Goal: Task Accomplishment & Management: Use online tool/utility

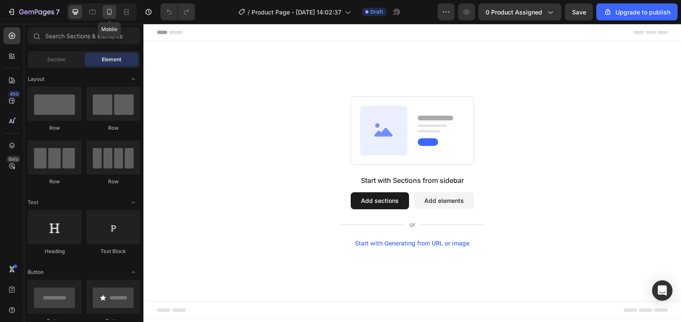
drag, startPoint x: 107, startPoint y: 9, endPoint x: 138, endPoint y: 34, distance: 39.7
click at [107, 9] on icon at bounding box center [109, 12] width 9 height 9
click at [343, 34] on icon at bounding box center [342, 32] width 6 height 6
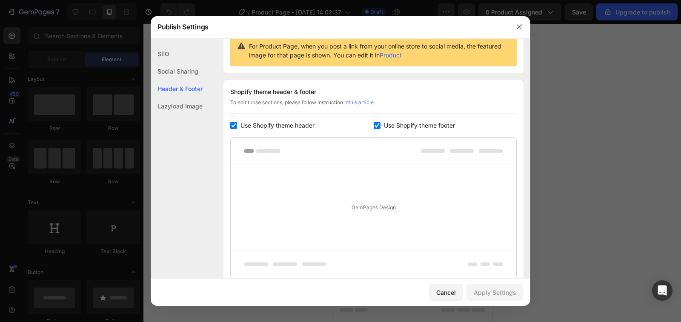
scroll to position [124, 0]
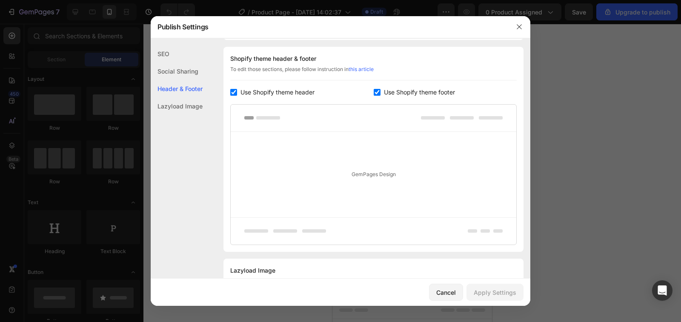
click at [232, 91] on input "checkbox" at bounding box center [233, 92] width 7 height 7
checkbox input "false"
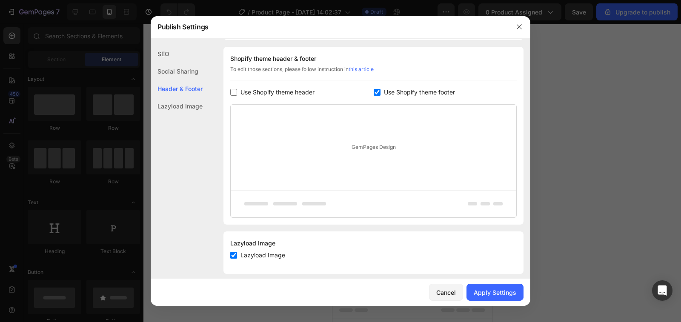
click at [373, 89] on input "checkbox" at bounding box center [376, 92] width 7 height 7
checkbox input "false"
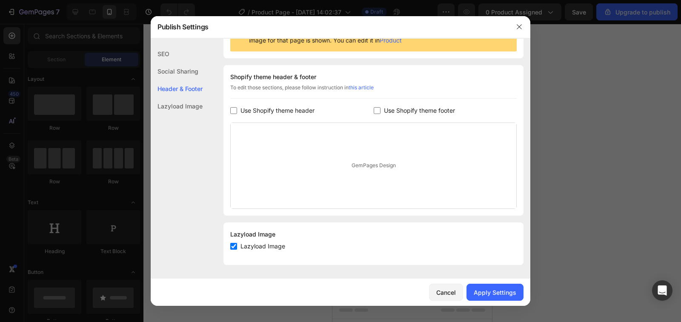
click at [233, 247] on input "checkbox" at bounding box center [233, 246] width 7 height 7
checkbox input "false"
click at [505, 290] on div "Apply Settings" at bounding box center [494, 292] width 43 height 9
click at [517, 28] on icon "button" at bounding box center [519, 26] width 7 height 7
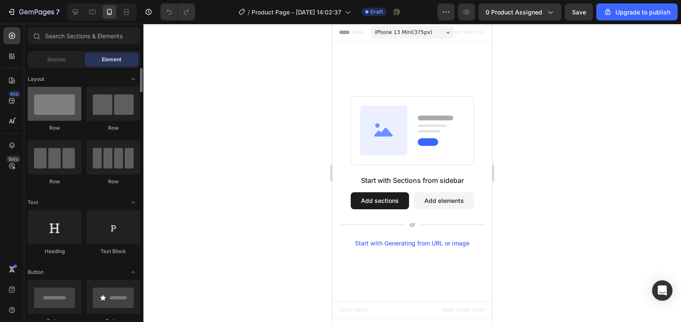
click at [68, 106] on div at bounding box center [55, 104] width 54 height 34
click at [64, 110] on div at bounding box center [55, 104] width 54 height 34
click at [386, 205] on button "Add sections" at bounding box center [380, 200] width 58 height 17
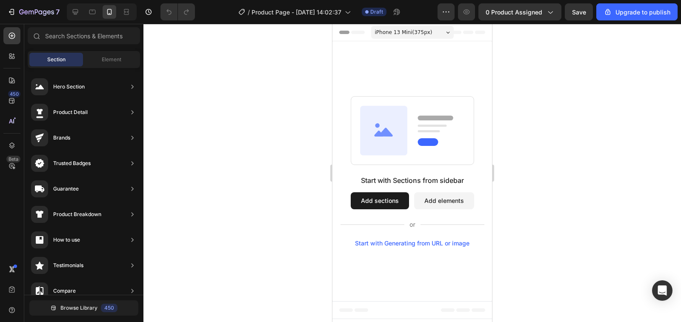
click at [416, 79] on div "Start with Sections from sidebar Add sections Add elements Start with Generatin…" at bounding box center [412, 171] width 160 height 260
click at [409, 129] on rect at bounding box center [412, 130] width 123 height 68
click at [171, 14] on icon "Undo/Redo" at bounding box center [168, 12] width 5 height 6
click at [10, 12] on icon "button" at bounding box center [11, 12] width 9 height 9
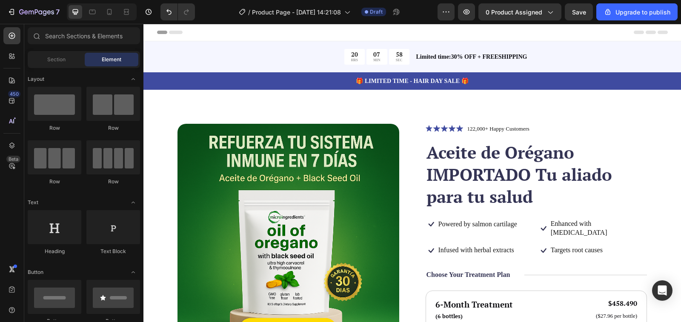
click at [160, 32] on span "Header" at bounding box center [169, 32] width 19 height 9
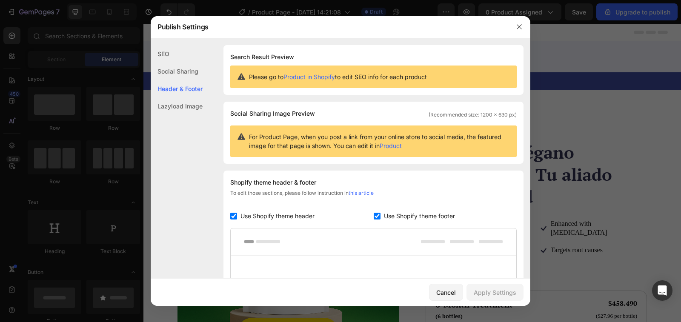
scroll to position [124, 0]
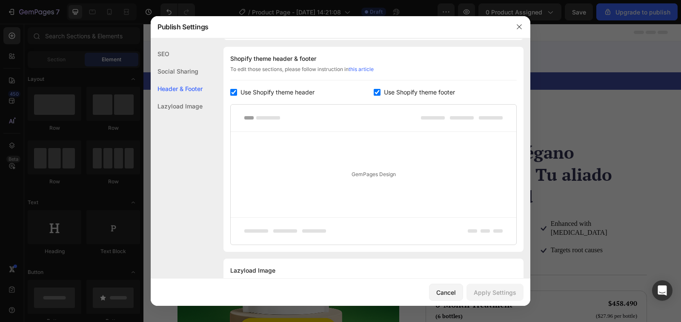
click at [231, 93] on input "checkbox" at bounding box center [233, 92] width 7 height 7
checkbox input "false"
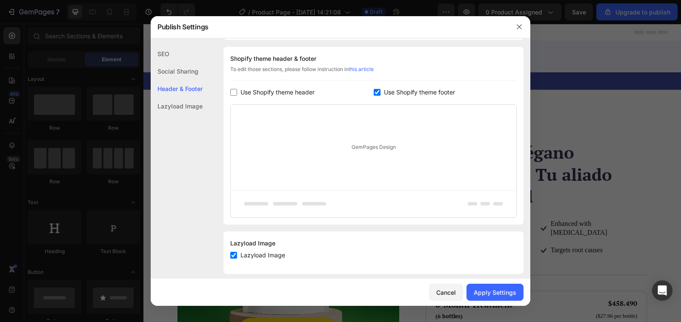
click at [374, 92] on input "checkbox" at bounding box center [376, 92] width 7 height 7
checkbox input "false"
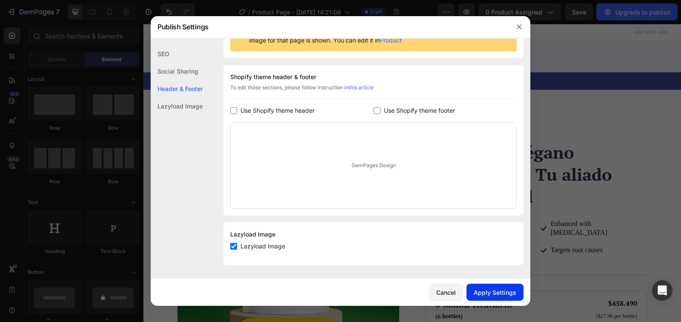
click at [499, 291] on div "Apply Settings" at bounding box center [494, 292] width 43 height 9
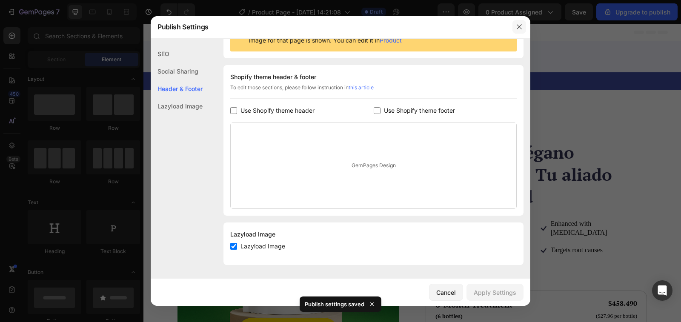
drag, startPoint x: 519, startPoint y: 23, endPoint x: 325, endPoint y: 57, distance: 197.6
click at [519, 23] on icon "button" at bounding box center [519, 26] width 7 height 7
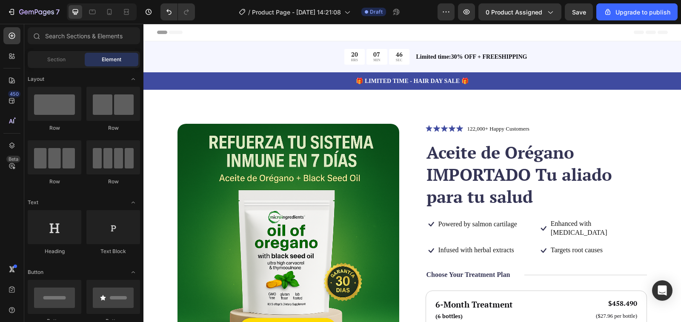
click at [162, 34] on span "Header" at bounding box center [169, 32] width 19 height 9
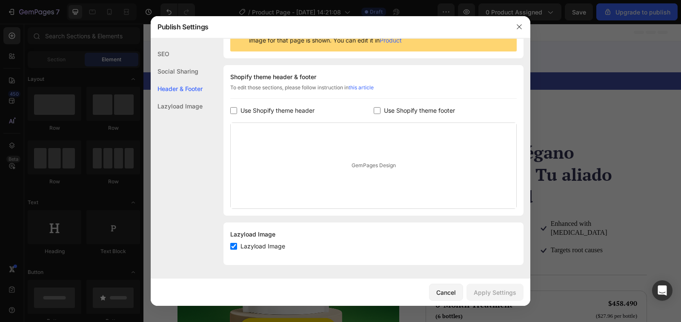
click at [233, 245] on input "checkbox" at bounding box center [233, 246] width 7 height 7
checkbox input "false"
click at [503, 294] on div "Apply Settings" at bounding box center [494, 292] width 43 height 9
click at [521, 26] on icon "button" at bounding box center [518, 27] width 5 height 5
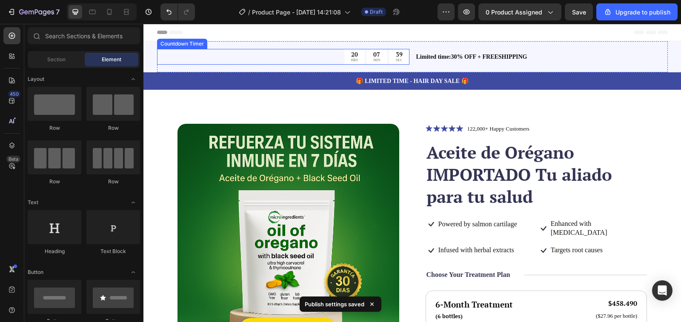
click at [366, 61] on div "07 MIN" at bounding box center [376, 57] width 20 height 16
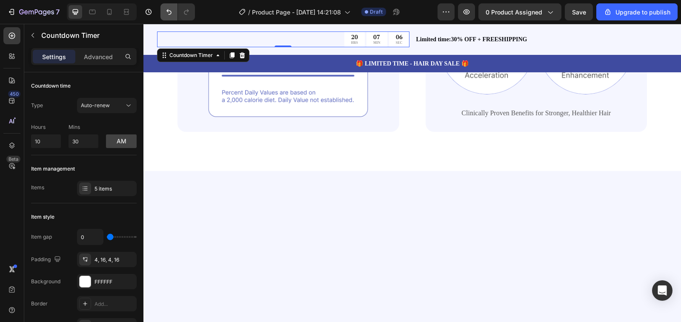
scroll to position [0, 0]
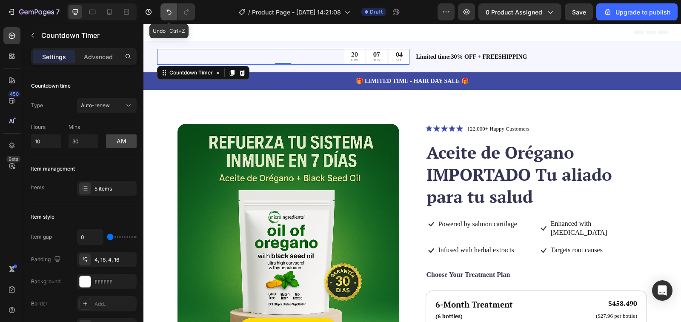
click at [165, 12] on icon "Undo/Redo" at bounding box center [169, 12] width 9 height 9
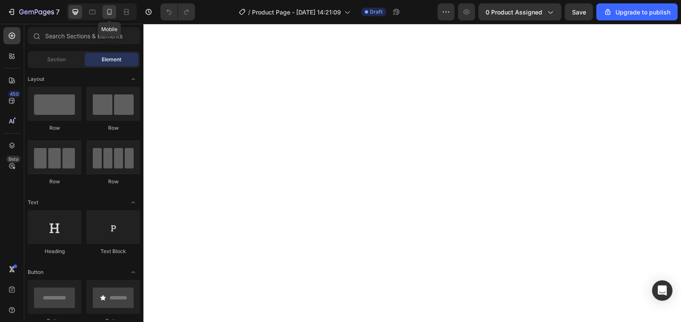
click at [106, 12] on icon at bounding box center [109, 12] width 9 height 9
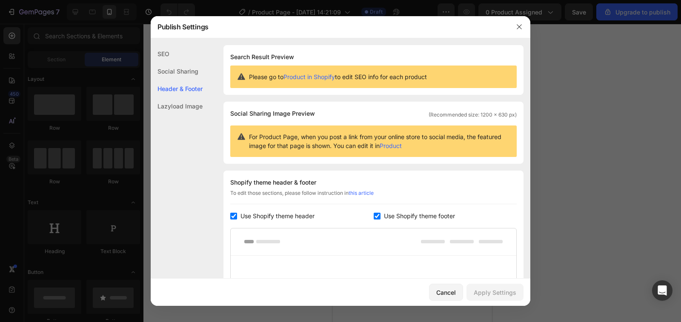
scroll to position [124, 0]
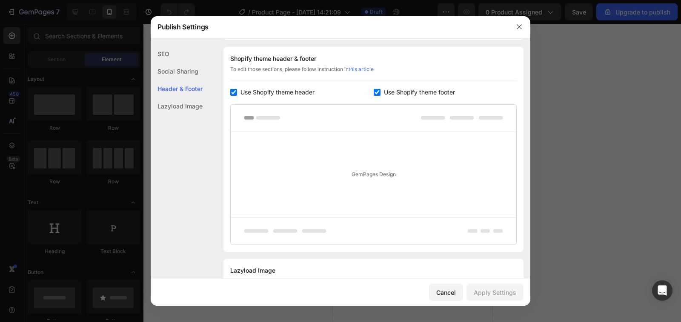
click at [233, 93] on input "checkbox" at bounding box center [233, 92] width 7 height 7
checkbox input "false"
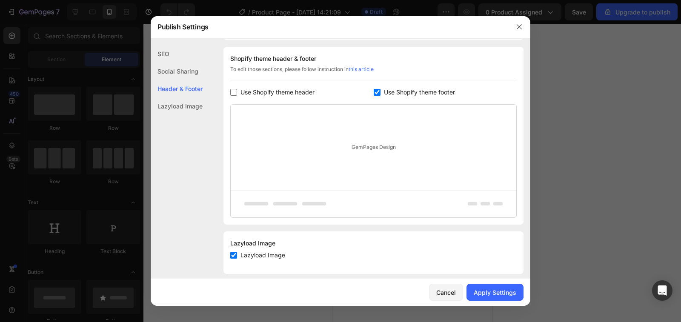
click at [373, 92] on input "checkbox" at bounding box center [376, 92] width 7 height 7
checkbox input "false"
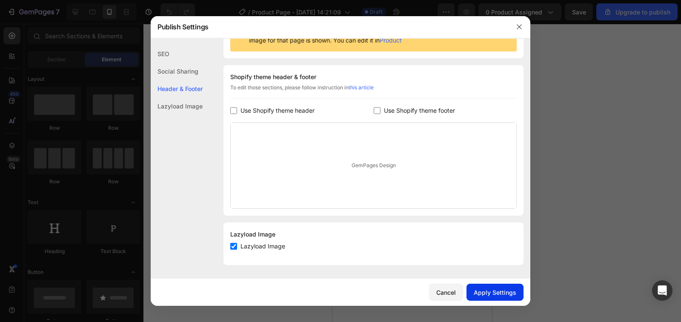
click at [484, 293] on div "Apply Settings" at bounding box center [494, 292] width 43 height 9
click at [522, 26] on icon "button" at bounding box center [519, 26] width 7 height 7
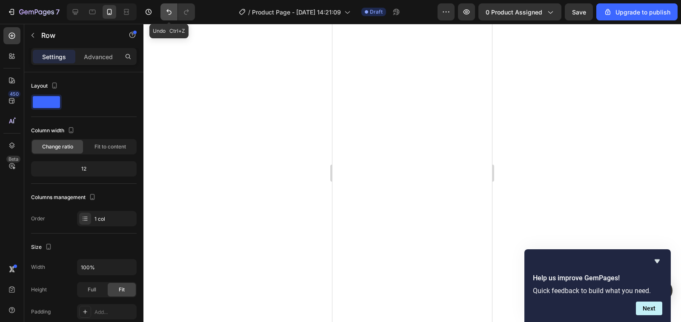
click at [169, 14] on icon "Undo/Redo" at bounding box center [168, 12] width 5 height 6
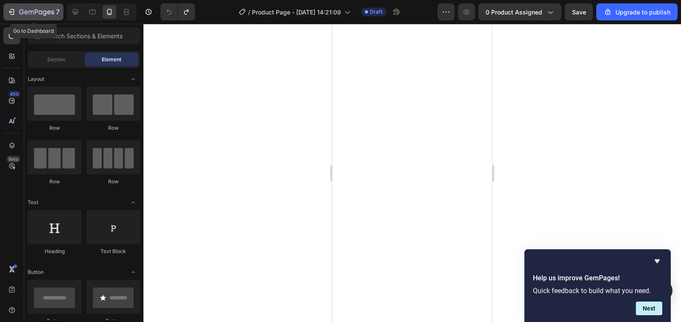
click at [13, 11] on icon "button" at bounding box center [11, 12] width 9 height 9
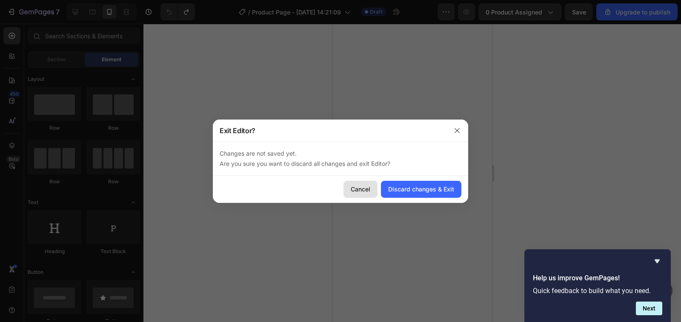
click at [361, 190] on div "Cancel" at bounding box center [361, 189] width 20 height 9
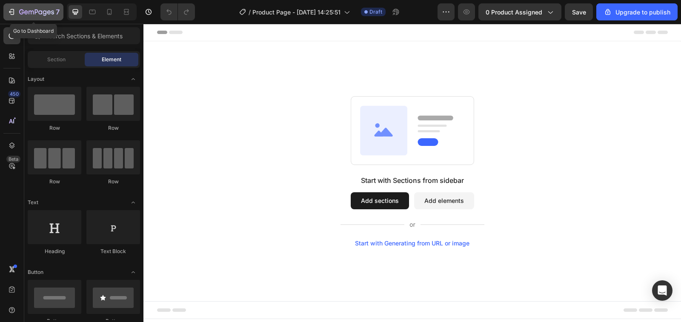
click at [9, 9] on icon "button" at bounding box center [11, 12] width 9 height 9
click at [372, 205] on button "Add sections" at bounding box center [380, 200] width 58 height 17
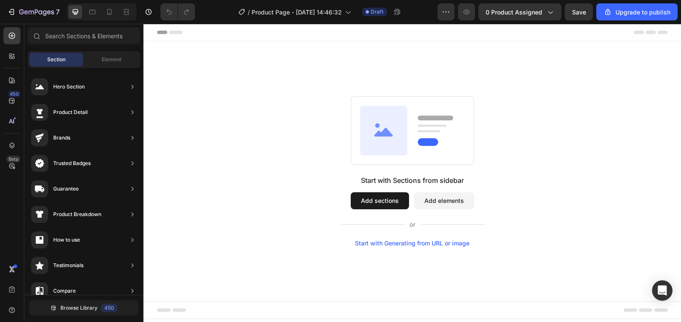
click at [416, 151] on rect at bounding box center [412, 130] width 123 height 68
click at [433, 198] on button "Add elements" at bounding box center [444, 200] width 60 height 17
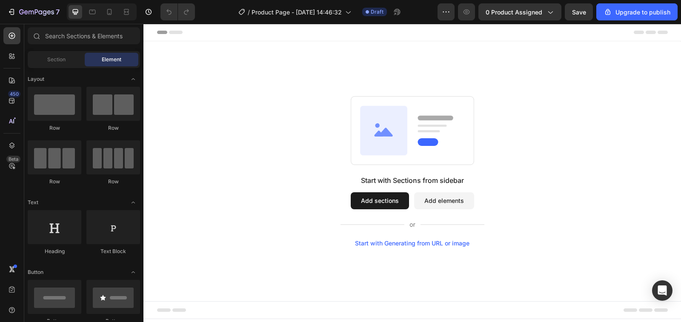
click at [157, 34] on div "Header" at bounding box center [163, 32] width 31 height 10
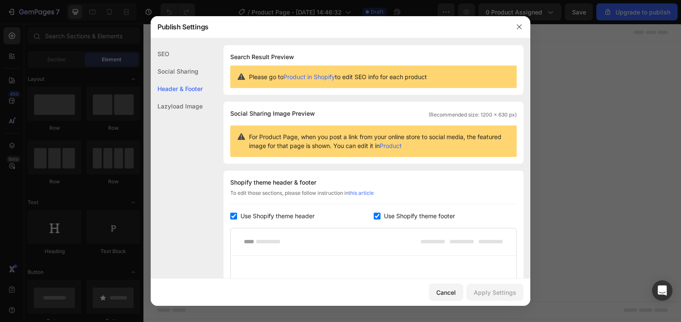
scroll to position [124, 0]
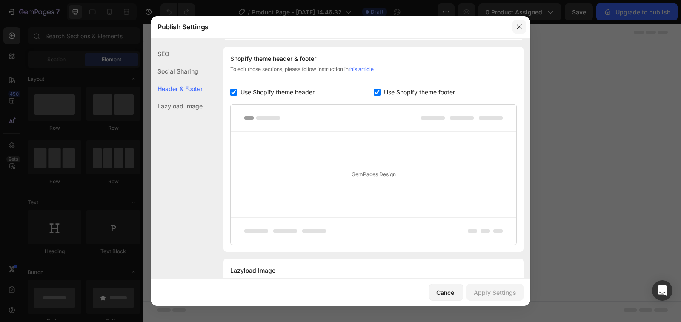
click at [515, 23] on button "button" at bounding box center [519, 27] width 14 height 14
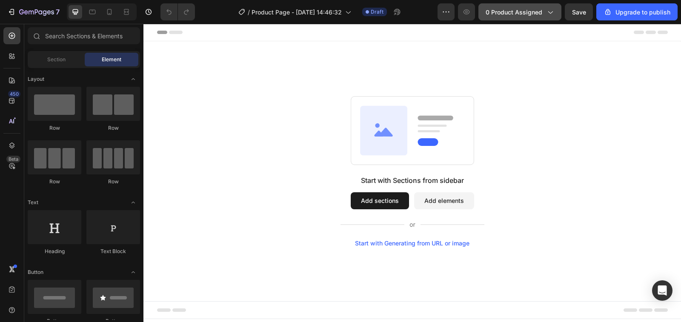
click at [543, 11] on div "0 product assigned" at bounding box center [519, 12] width 68 height 9
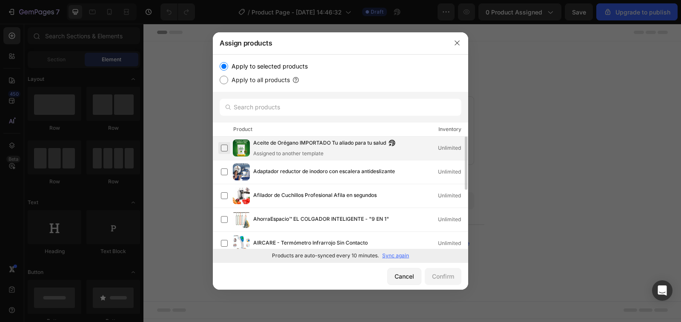
click at [224, 151] on label at bounding box center [224, 148] width 7 height 7
click at [436, 276] on div "Confirm" at bounding box center [443, 276] width 22 height 9
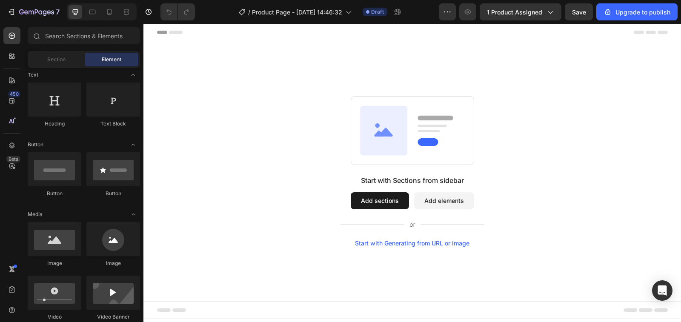
scroll to position [0, 0]
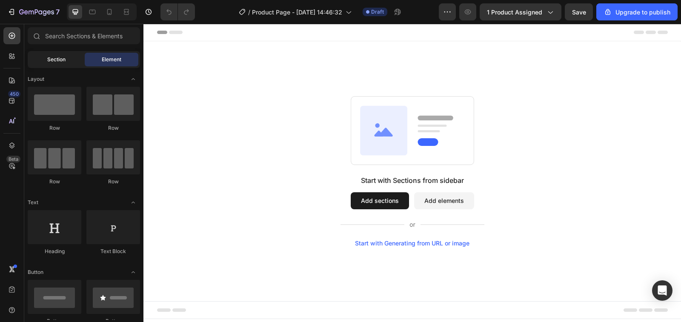
click at [65, 59] on span "Section" at bounding box center [56, 60] width 18 height 8
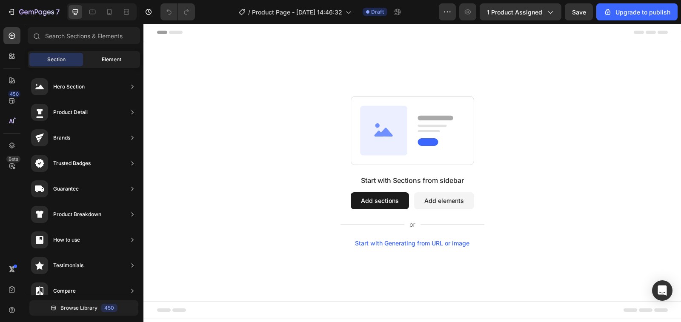
click at [111, 56] on span "Element" at bounding box center [112, 60] width 20 height 8
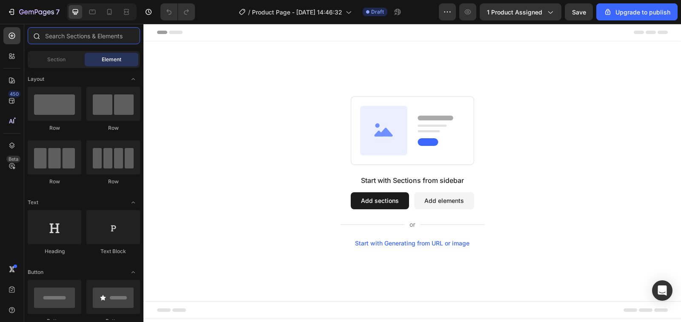
click at [85, 36] on input "text" at bounding box center [84, 35] width 112 height 17
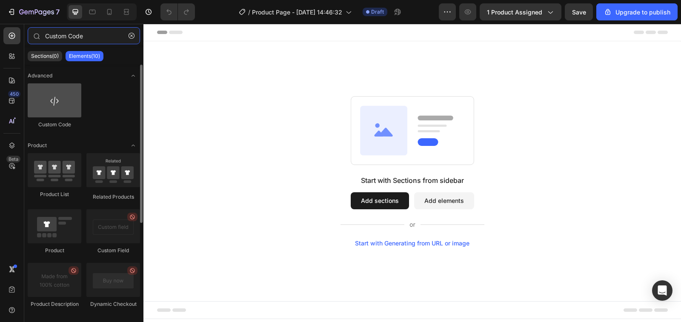
type input "Custom Code"
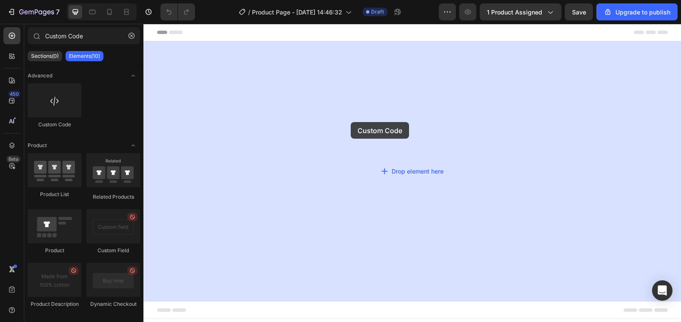
drag, startPoint x: 220, startPoint y: 128, endPoint x: 287, endPoint y: 145, distance: 68.5
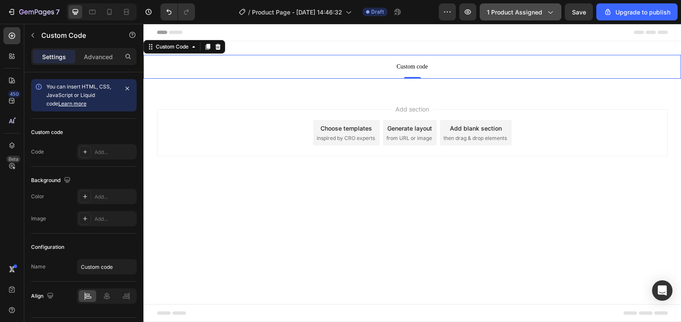
click at [549, 11] on icon "button" at bounding box center [549, 12] width 9 height 9
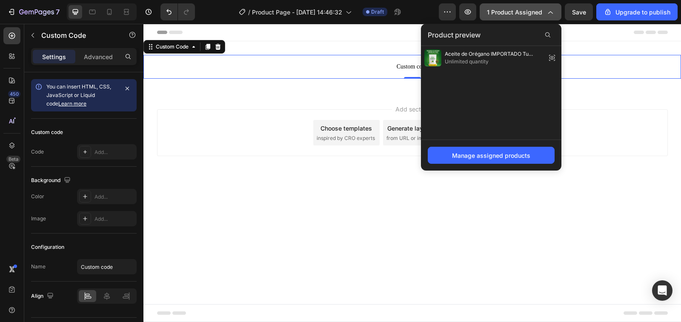
click at [549, 11] on icon "button" at bounding box center [549, 12] width 9 height 9
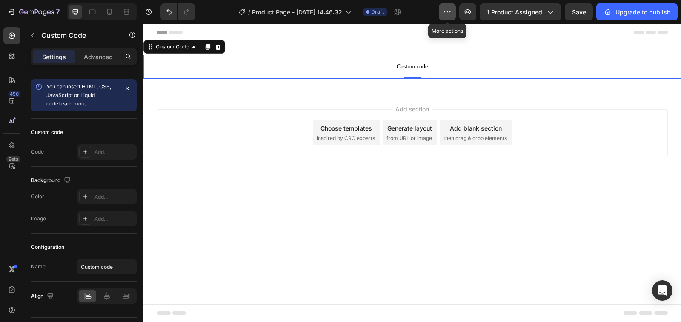
click at [447, 11] on icon "button" at bounding box center [447, 12] width 9 height 9
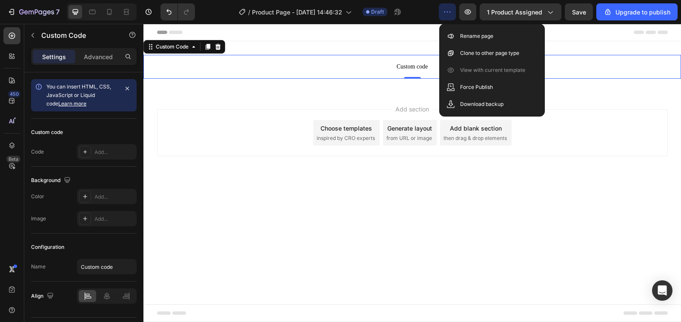
click at [447, 11] on icon "button" at bounding box center [447, 12] width 9 height 9
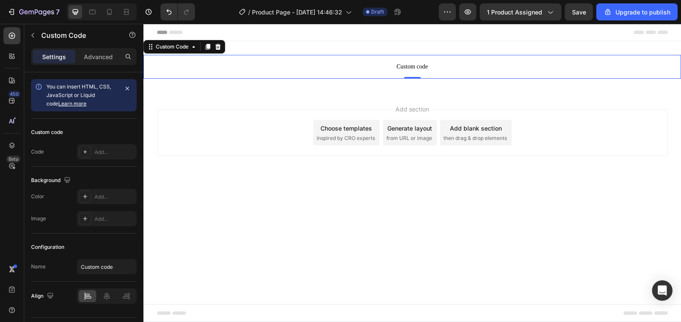
click at [440, 66] on span "Custom code" at bounding box center [411, 67] width 537 height 10
click at [153, 50] on icon at bounding box center [150, 46] width 7 height 7
click at [317, 64] on span "Custom code" at bounding box center [411, 67] width 537 height 10
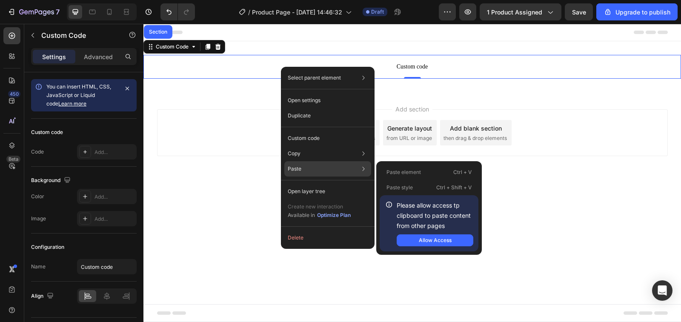
click at [298, 168] on p "Paste" at bounding box center [295, 169] width 14 height 8
click at [420, 241] on div "Allow Access" at bounding box center [435, 241] width 33 height 8
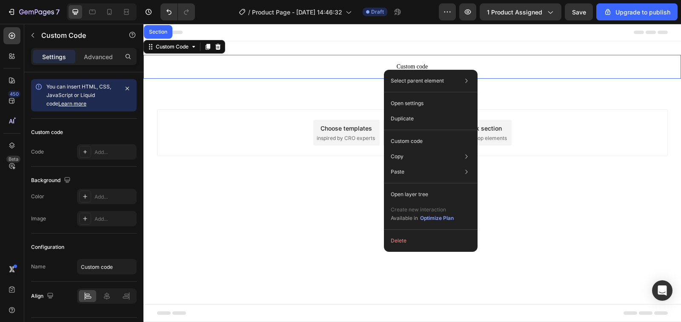
click at [305, 71] on span "Custom code" at bounding box center [411, 67] width 537 height 10
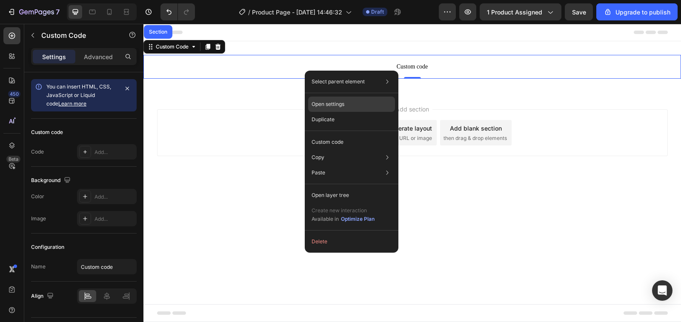
click at [329, 107] on p "Open settings" at bounding box center [327, 104] width 33 height 8
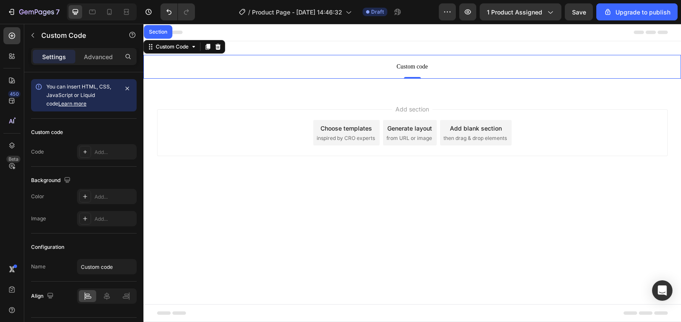
click at [624, 63] on span "Custom code" at bounding box center [411, 67] width 537 height 10
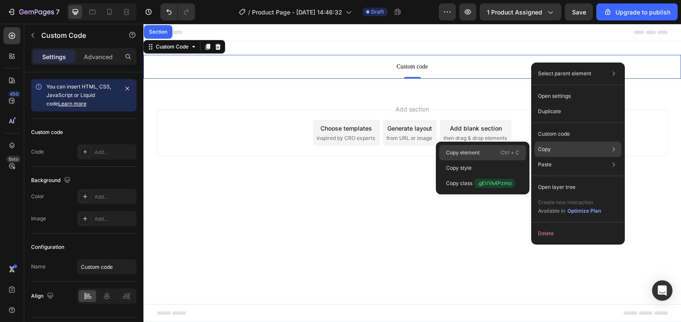
click at [458, 154] on p "Copy element" at bounding box center [463, 153] width 34 height 8
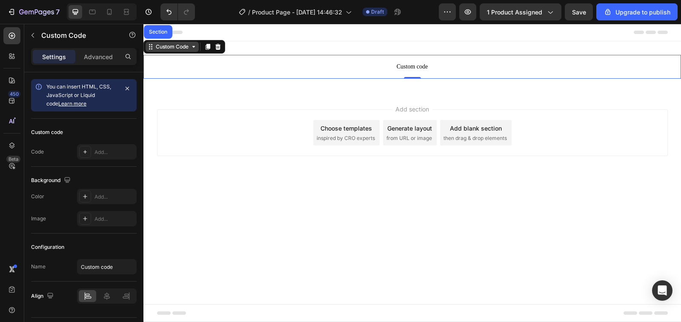
click at [195, 50] on icon at bounding box center [193, 46] width 7 height 7
click at [193, 48] on icon at bounding box center [193, 46] width 7 height 7
click at [194, 51] on div "Custom Code" at bounding box center [171, 47] width 53 height 10
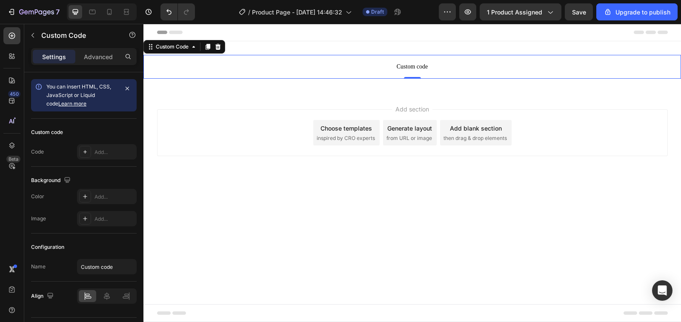
drag, startPoint x: 209, startPoint y: 76, endPoint x: 252, endPoint y: 79, distance: 42.6
click at [223, 123] on div "Header Custom code Custom Code 0 Section 1 Root Start with Sections from sideba…" at bounding box center [411, 110] width 537 height 173
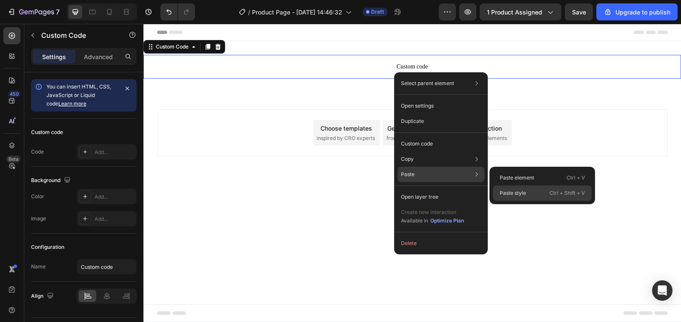
click at [514, 191] on p "Paste style" at bounding box center [512, 193] width 26 height 8
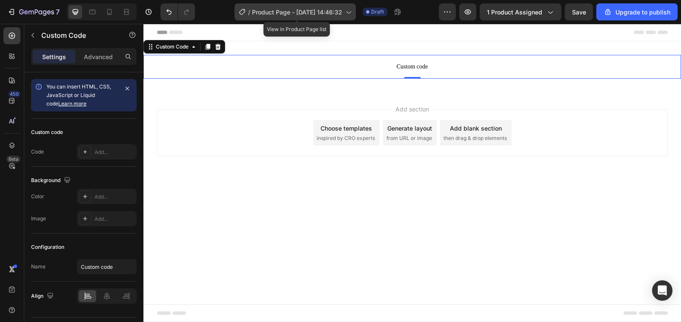
click at [348, 11] on icon at bounding box center [348, 12] width 9 height 9
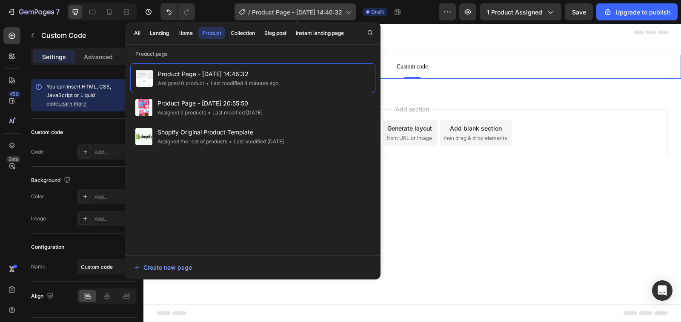
click at [348, 11] on icon at bounding box center [348, 12] width 9 height 9
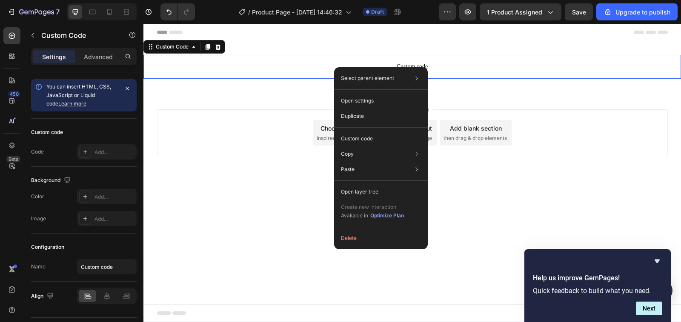
click at [461, 109] on div "Add section Choose templates inspired by CRO experts Generate layout from URL o…" at bounding box center [411, 144] width 537 height 105
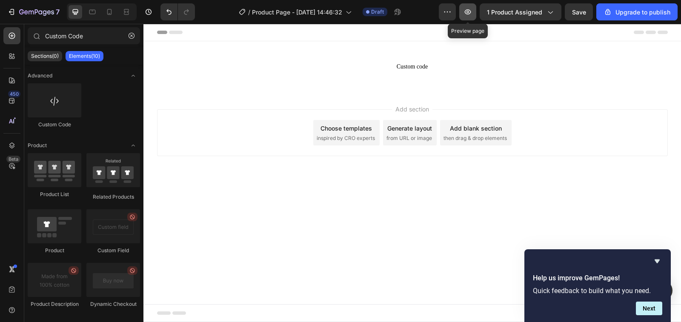
click at [465, 10] on icon "button" at bounding box center [467, 12] width 9 height 9
click at [449, 14] on icon "button" at bounding box center [447, 12] width 9 height 9
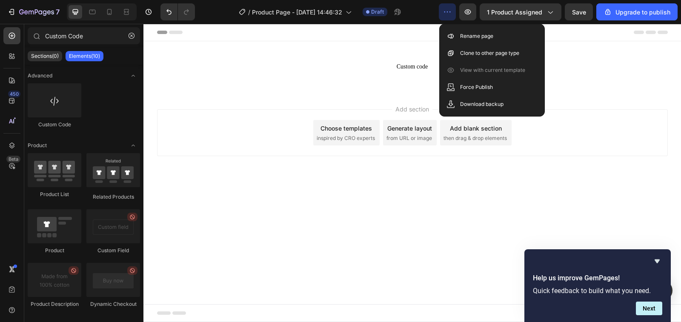
click at [449, 14] on icon "button" at bounding box center [447, 12] width 9 height 9
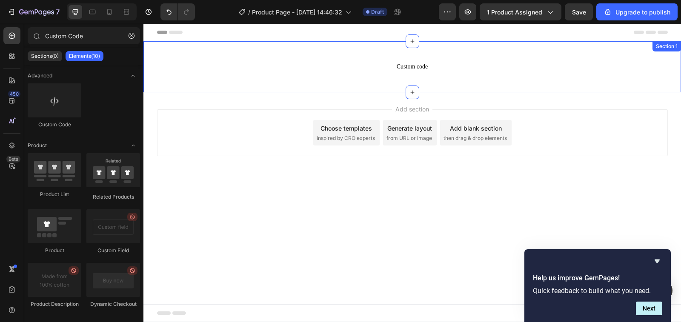
click at [645, 46] on div "Custom code Custom Code Section 1" at bounding box center [411, 66] width 537 height 51
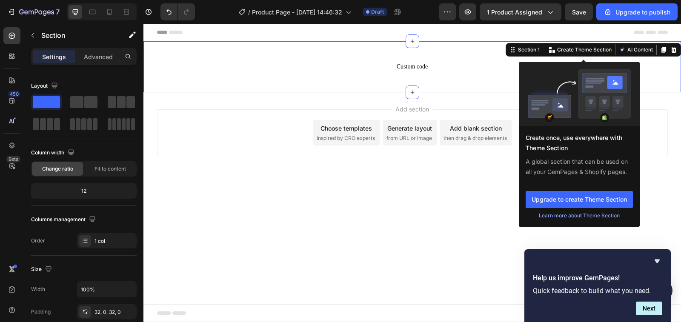
click at [651, 134] on div "Add section Choose templates inspired by CRO experts Generate layout from URL o…" at bounding box center [412, 132] width 510 height 47
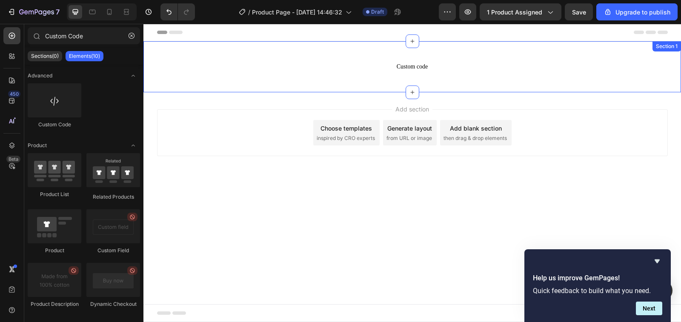
click at [668, 48] on div "Section 1" at bounding box center [666, 47] width 25 height 8
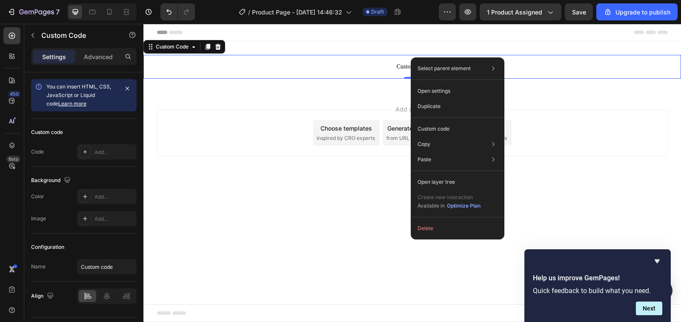
click at [637, 57] on p "Custom code" at bounding box center [411, 67] width 537 height 24
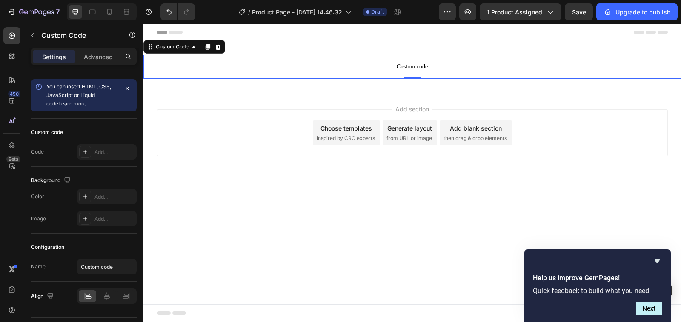
click at [466, 63] on span "Custom code" at bounding box center [411, 67] width 537 height 10
click at [426, 71] on span "Custom code" at bounding box center [411, 67] width 537 height 10
click at [664, 49] on div "Section 1" at bounding box center [666, 47] width 25 height 8
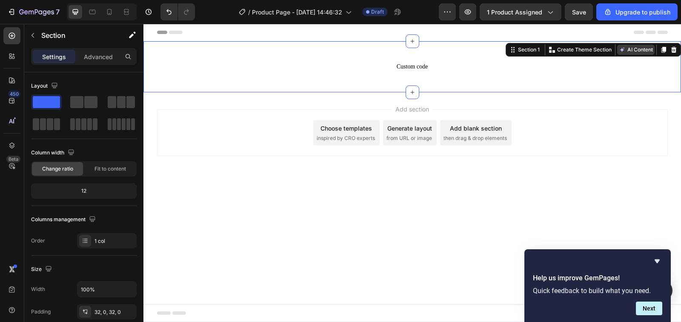
click at [649, 51] on button "AI Content" at bounding box center [635, 50] width 37 height 10
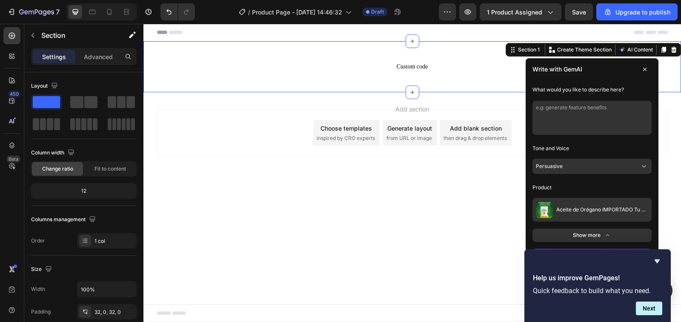
click at [544, 112] on textarea at bounding box center [591, 118] width 119 height 34
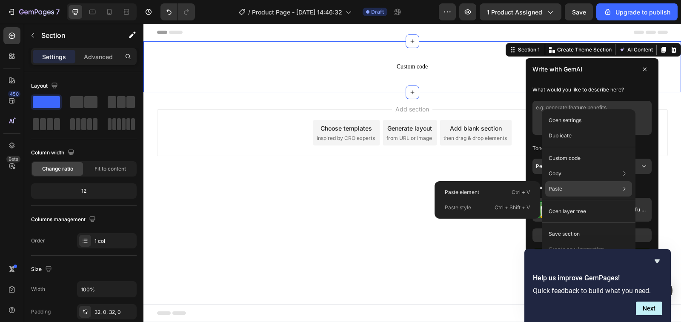
click at [565, 189] on div "Paste Paste element Ctrl + V Paste style Ctrl + Shift + V" at bounding box center [588, 188] width 87 height 15
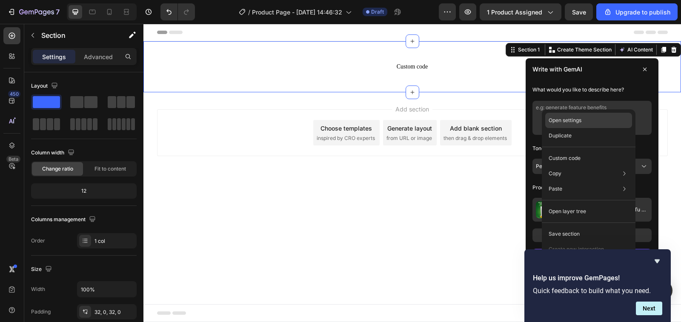
click at [564, 117] on p "Open settings" at bounding box center [564, 121] width 33 height 8
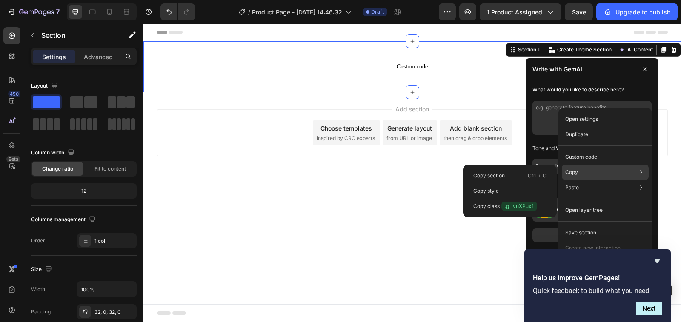
click at [576, 174] on p "Copy" at bounding box center [571, 172] width 13 height 8
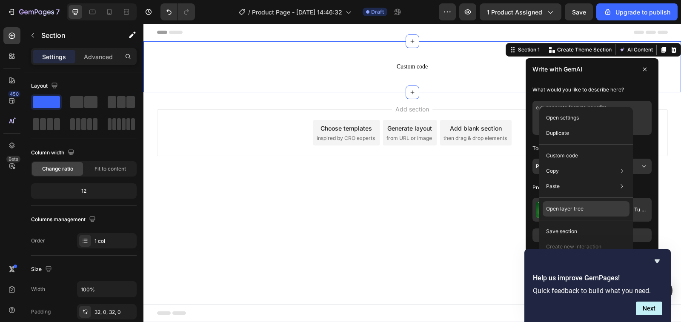
click at [568, 208] on p "Open layer tree" at bounding box center [564, 209] width 37 height 8
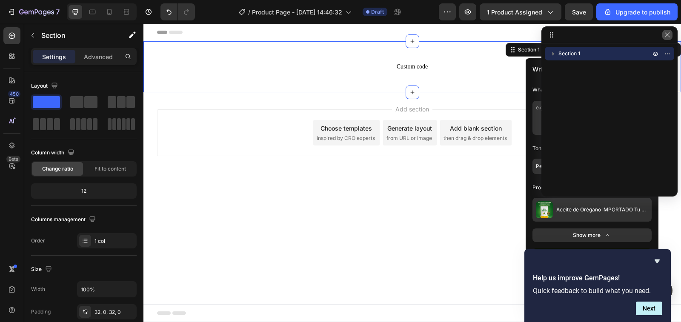
click at [665, 34] on icon "button" at bounding box center [667, 34] width 7 height 7
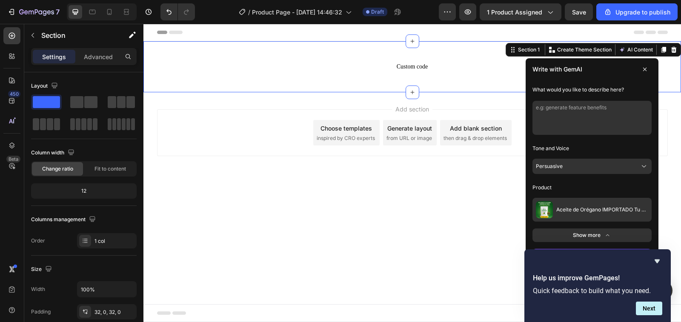
click at [647, 67] on icon at bounding box center [644, 69] width 7 height 7
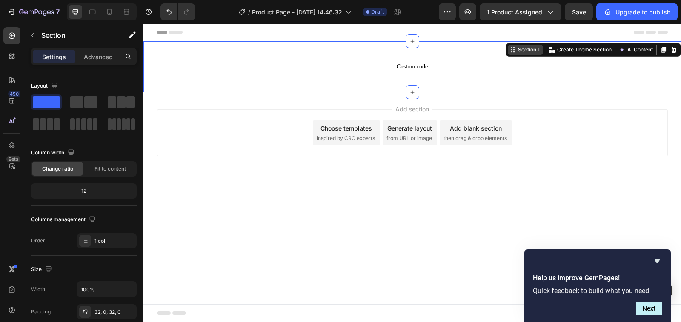
click at [522, 54] on div "Section 1" at bounding box center [524, 50] width 35 height 10
click at [408, 69] on span "Custom code" at bounding box center [411, 67] width 537 height 10
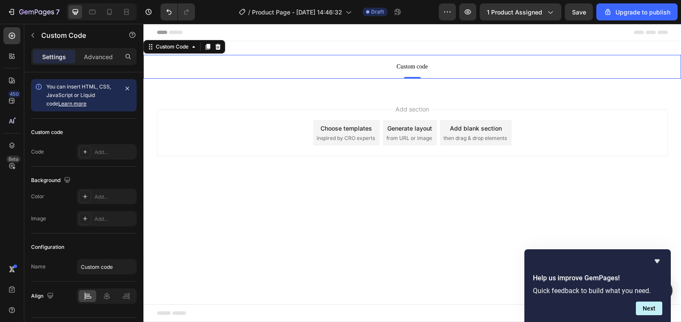
click at [408, 69] on span "Custom code" at bounding box center [411, 67] width 537 height 10
click at [667, 49] on div "Section 1" at bounding box center [666, 46] width 29 height 10
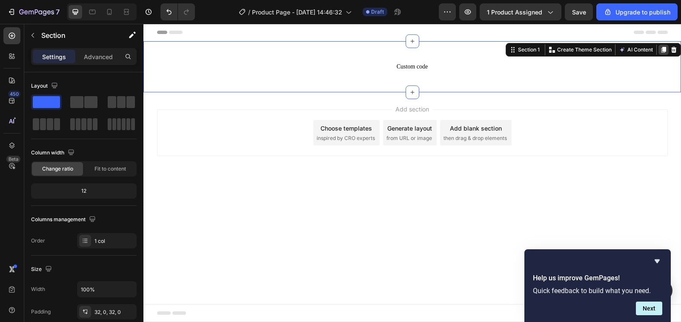
click at [662, 51] on icon at bounding box center [663, 50] width 5 height 6
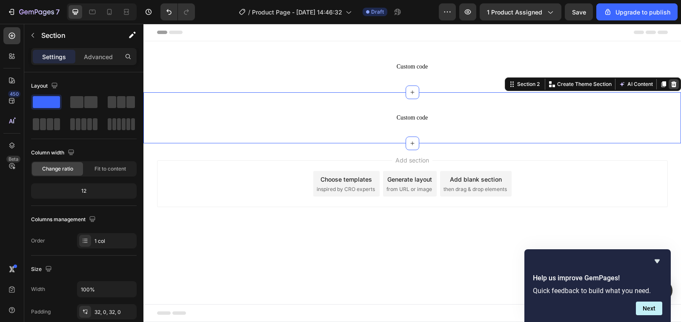
click at [675, 83] on icon at bounding box center [674, 84] width 6 height 6
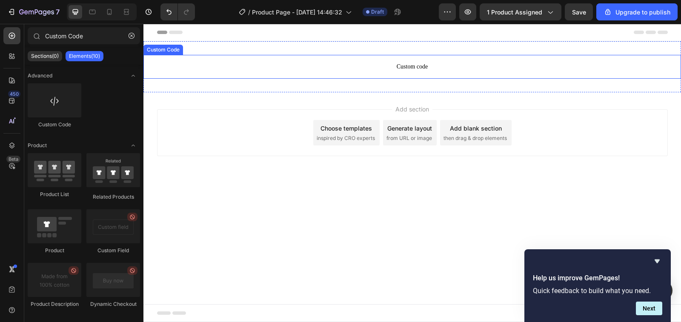
click at [614, 66] on span "Custom code" at bounding box center [411, 67] width 537 height 10
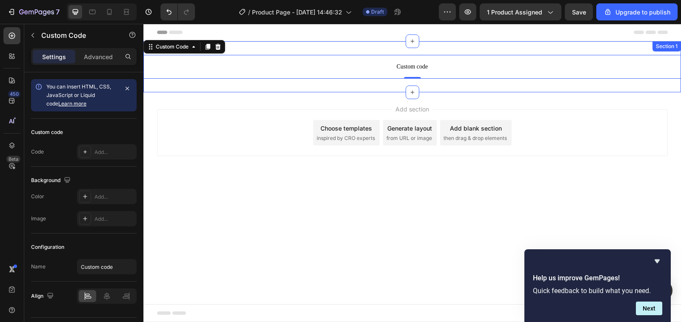
click at [658, 49] on div "Section 1" at bounding box center [666, 47] width 25 height 8
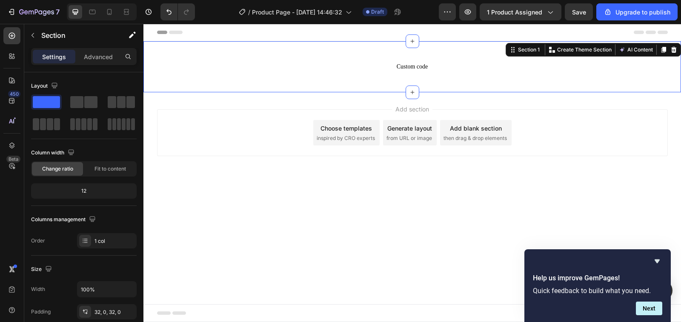
click at [662, 31] on icon at bounding box center [662, 32] width 10 height 3
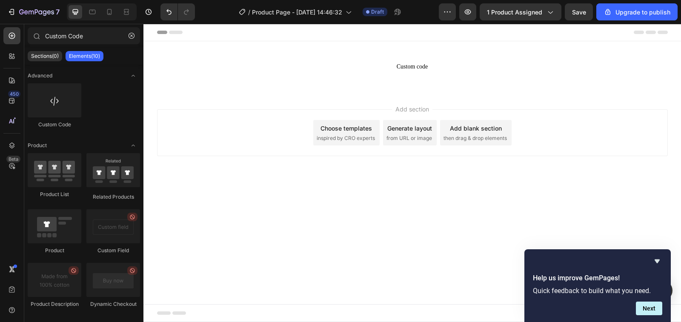
click at [662, 31] on icon at bounding box center [662, 32] width 10 height 3
click at [648, 31] on icon at bounding box center [650, 32] width 10 height 3
click at [641, 31] on icon at bounding box center [638, 32] width 10 height 3
click at [577, 59] on p "Custom code" at bounding box center [411, 67] width 537 height 24
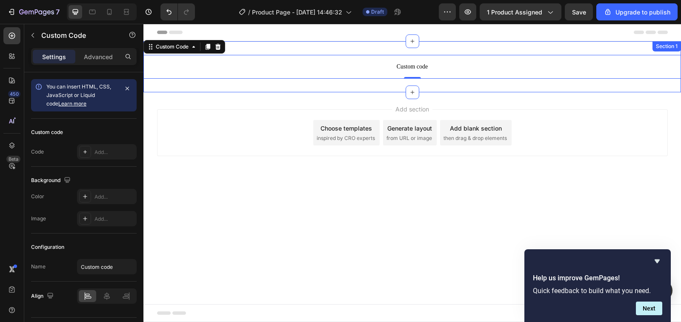
click at [584, 49] on div "Custom code Custom Code 0 Section 1" at bounding box center [411, 66] width 537 height 51
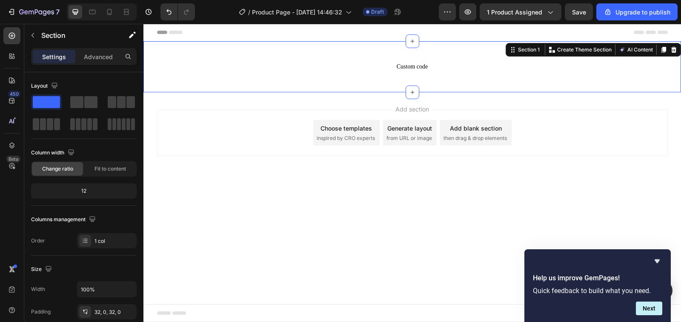
click at [547, 65] on span "Custom code" at bounding box center [411, 67] width 537 height 10
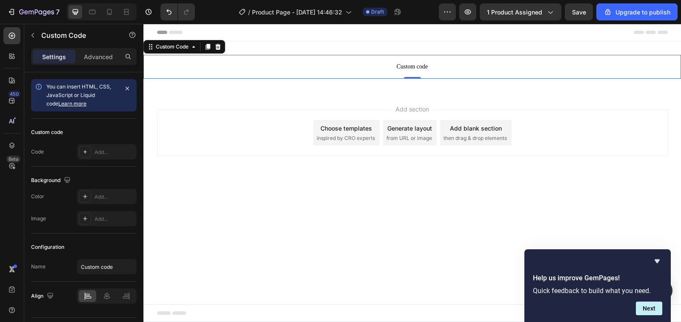
drag, startPoint x: 547, startPoint y: 65, endPoint x: 458, endPoint y: 75, distance: 90.3
click at [547, 85] on div "Custom code Custom Code 0 Section 1" at bounding box center [411, 66] width 537 height 51
drag, startPoint x: 410, startPoint y: 76, endPoint x: 405, endPoint y: 102, distance: 26.5
click at [405, 102] on div "Header Custom code Custom Code 0 Section 1 Root Start with Sections from sideba…" at bounding box center [411, 110] width 537 height 173
click at [445, 76] on p "Custom code" at bounding box center [411, 67] width 537 height 24
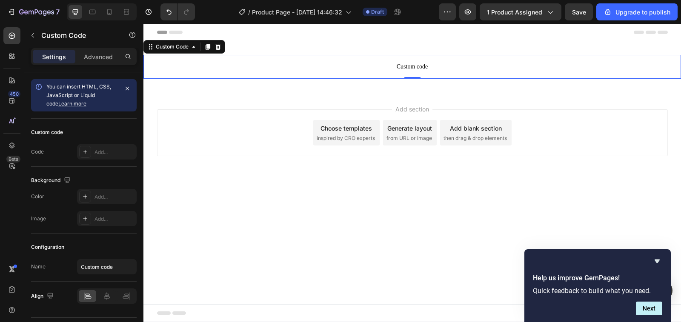
click at [485, 68] on span "Custom code" at bounding box center [411, 67] width 537 height 10
click at [486, 57] on p "Custom code" at bounding box center [411, 67] width 537 height 24
click at [527, 49] on div "Custom code Custom Code 0 Section 1" at bounding box center [411, 66] width 537 height 51
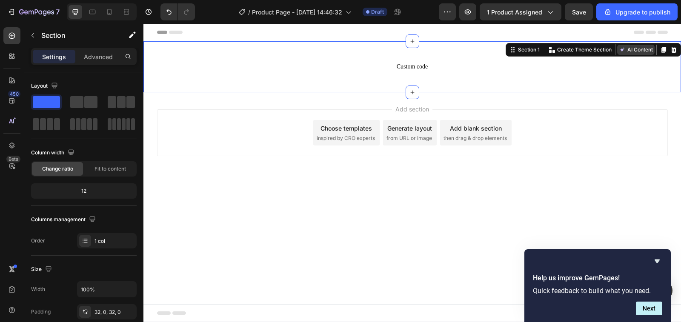
click at [638, 48] on button "AI Content" at bounding box center [635, 50] width 37 height 10
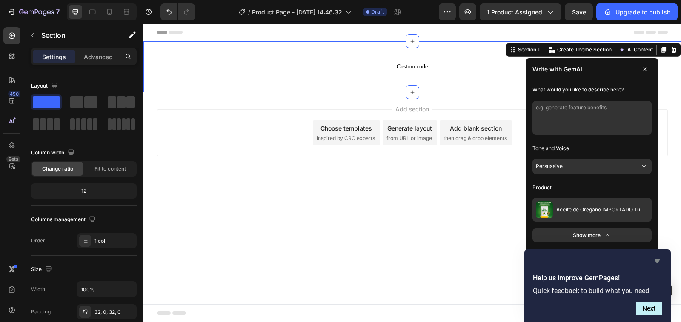
click at [656, 263] on icon "Hide survey" at bounding box center [657, 261] width 10 height 10
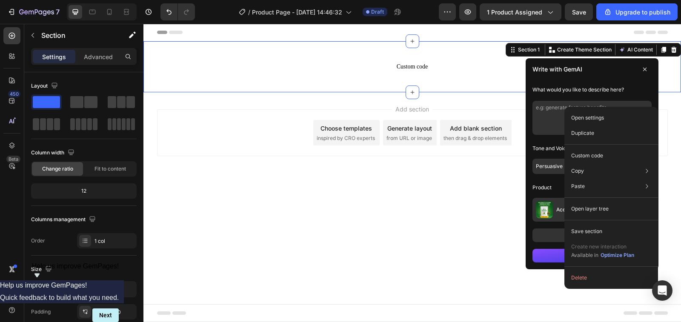
click at [643, 69] on icon at bounding box center [644, 69] width 7 height 7
